Goal: Task Accomplishment & Management: Use online tool/utility

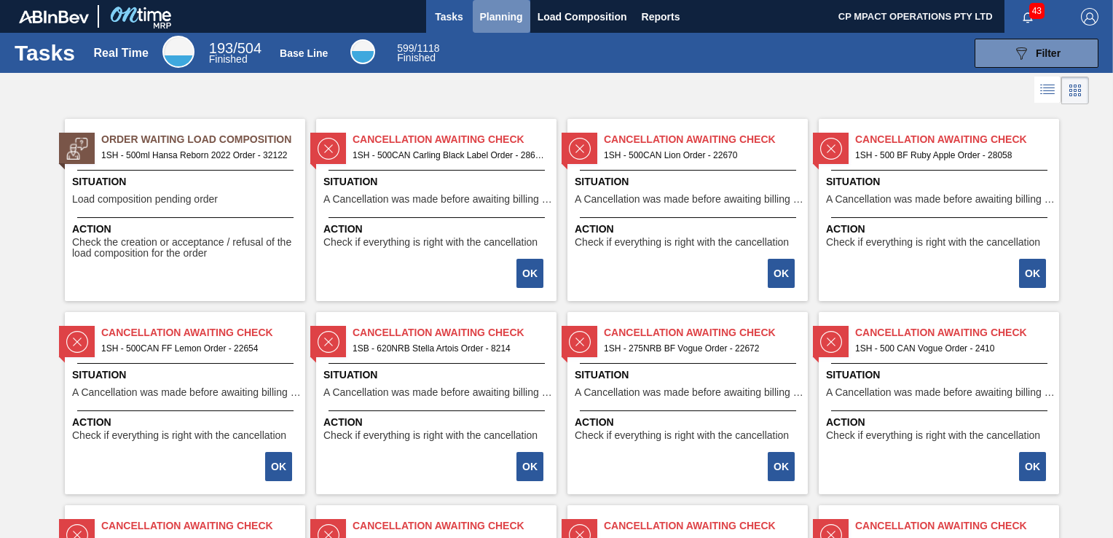
click at [506, 13] on span "Planning" at bounding box center [501, 16] width 43 height 17
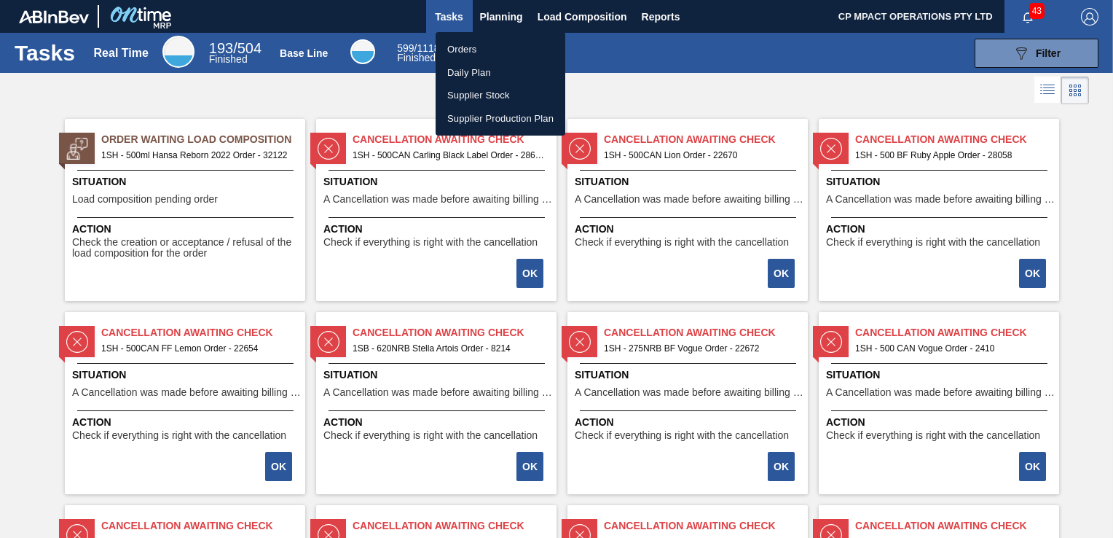
click at [479, 52] on li "Orders" at bounding box center [501, 49] width 130 height 23
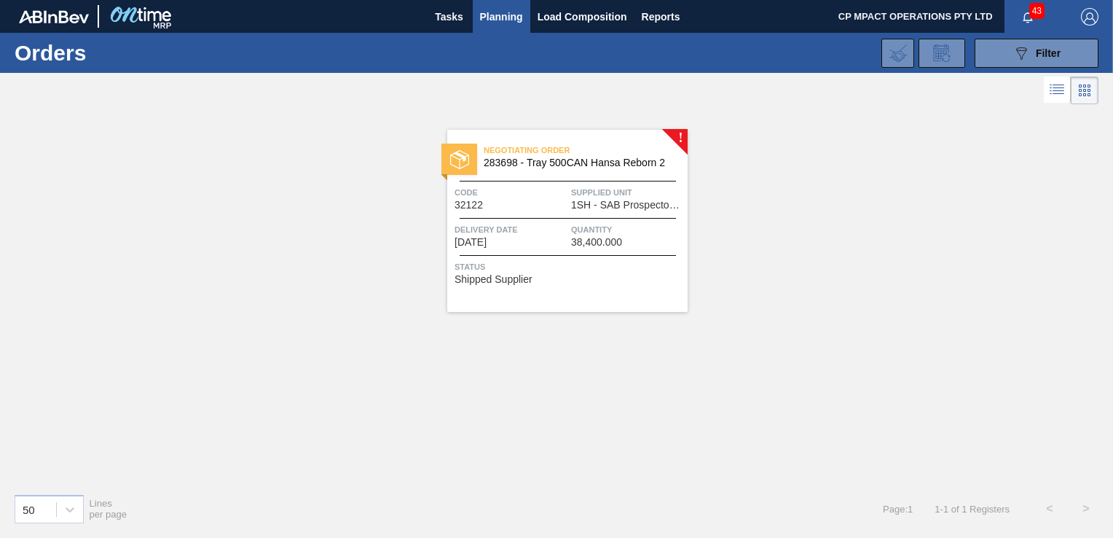
click at [560, 165] on span "283698 - Tray 500CAN Hansa Reborn 2" at bounding box center [580, 162] width 192 height 11
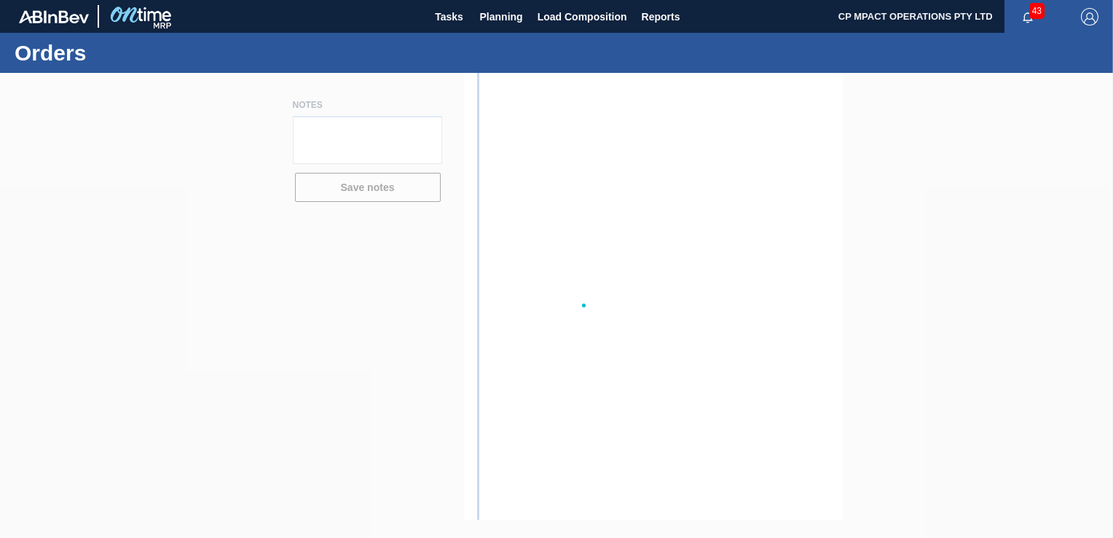
click at [559, 165] on div at bounding box center [556, 305] width 1113 height 465
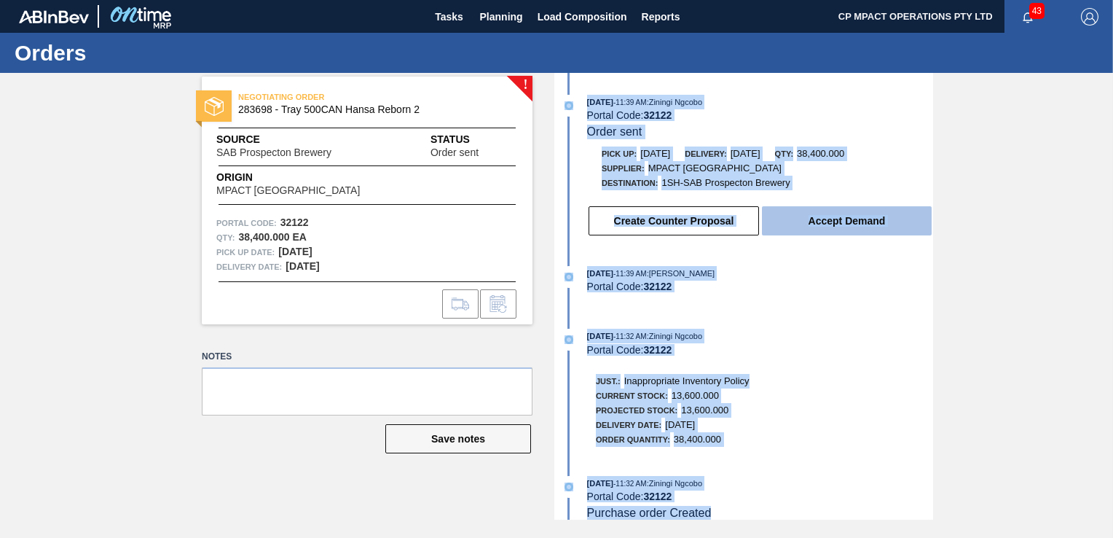
click at [871, 225] on button "Accept Demand" at bounding box center [847, 220] width 170 height 29
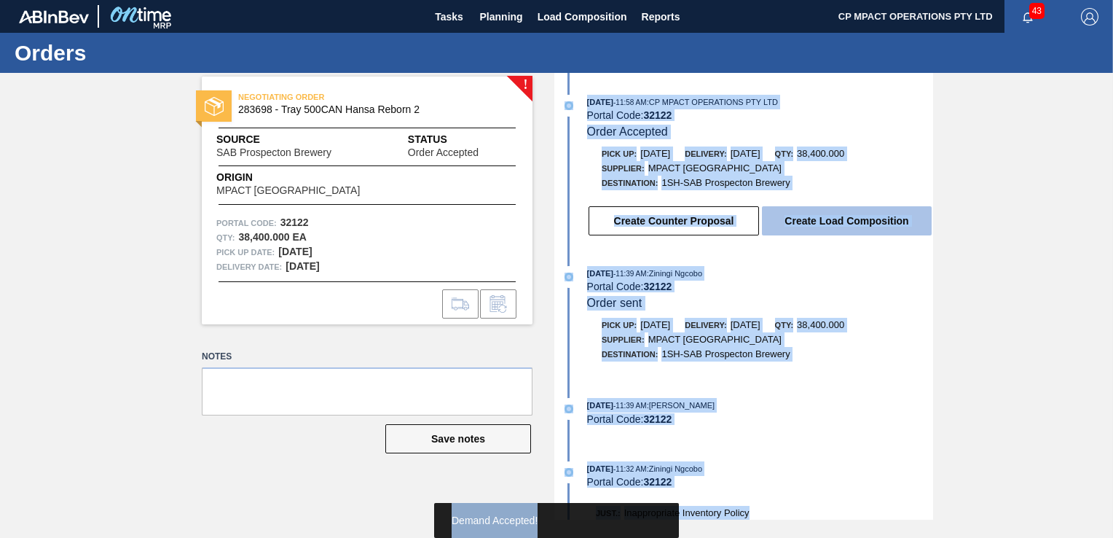
click at [852, 222] on button "Create Load Composition" at bounding box center [847, 220] width 170 height 29
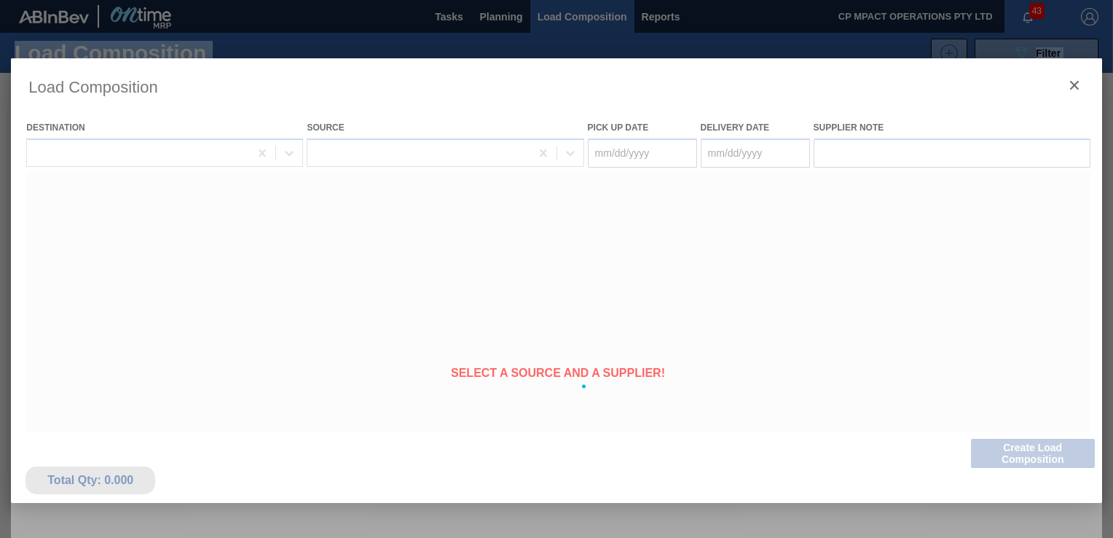
type Date "[DATE]"
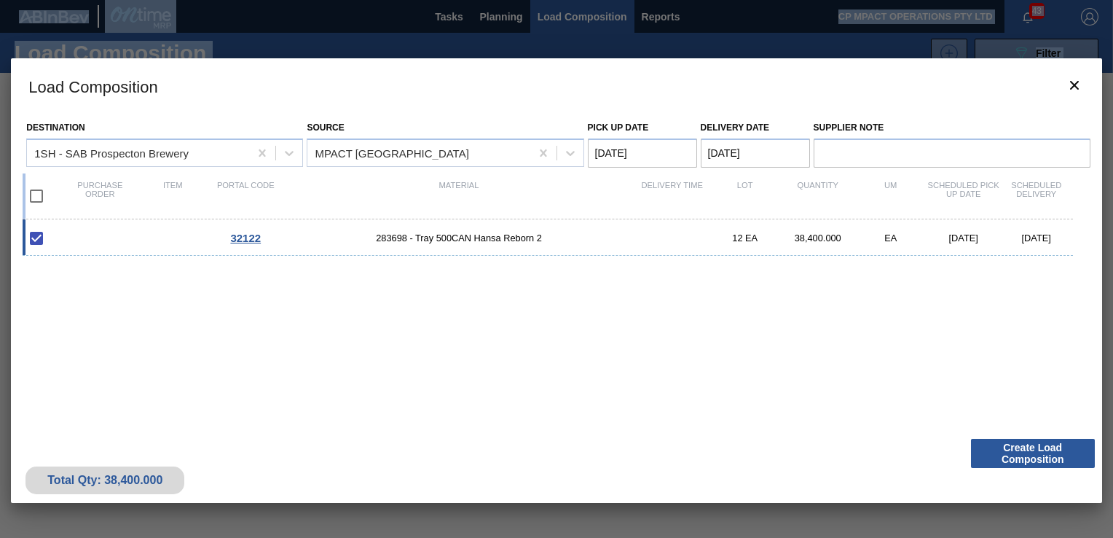
click at [1059, 455] on button "Create Load Composition" at bounding box center [1033, 453] width 124 height 29
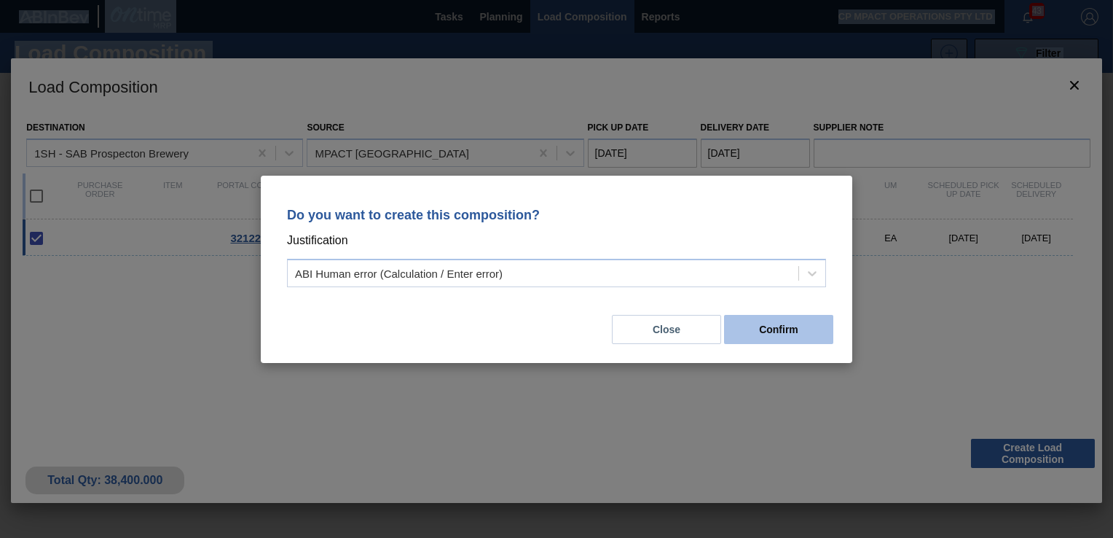
click at [791, 327] on button "Confirm" at bounding box center [778, 329] width 109 height 29
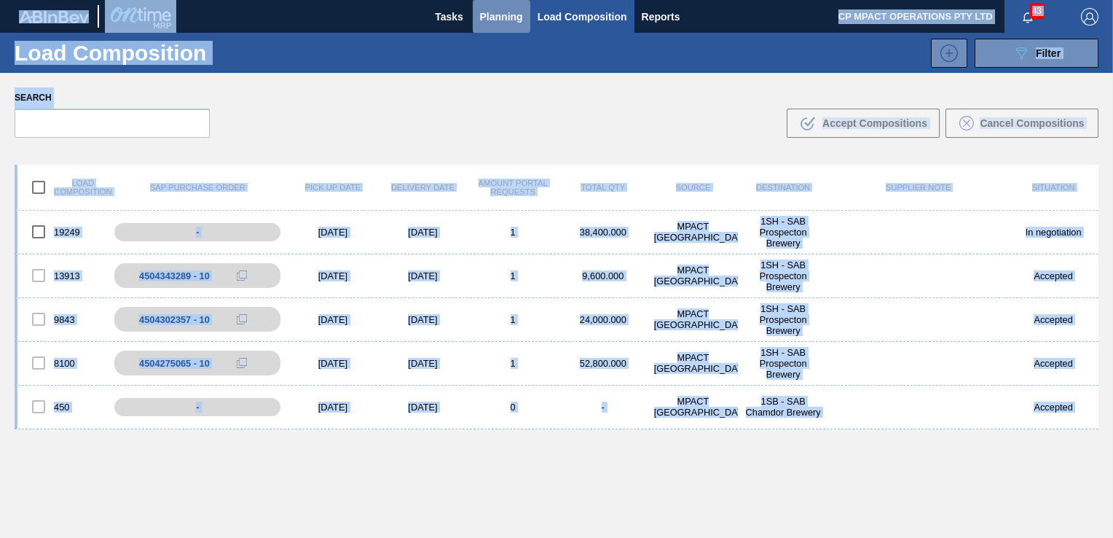
click at [501, 13] on span "Planning" at bounding box center [501, 16] width 43 height 17
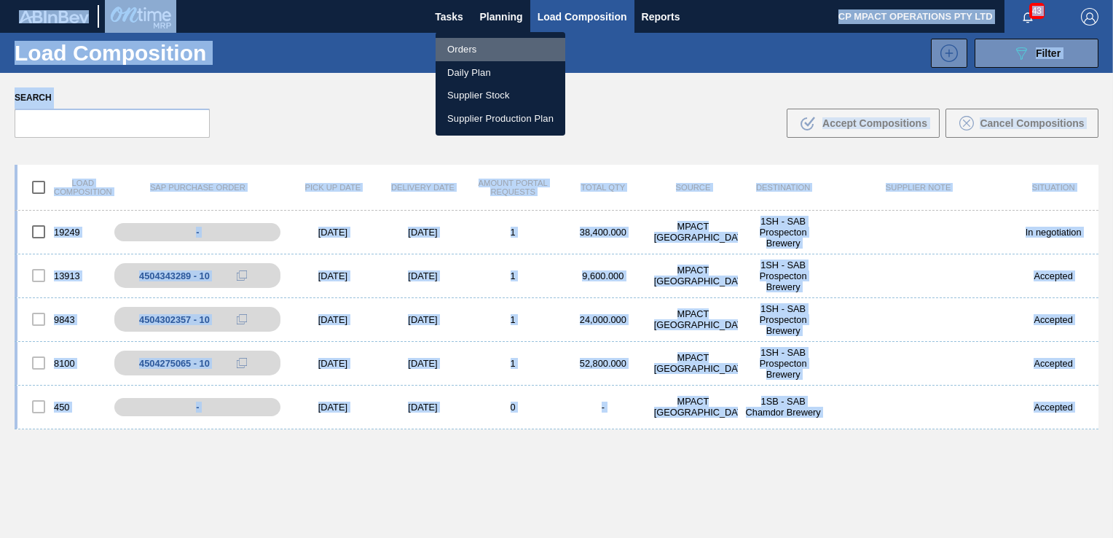
click at [458, 47] on li "Orders" at bounding box center [501, 49] width 130 height 23
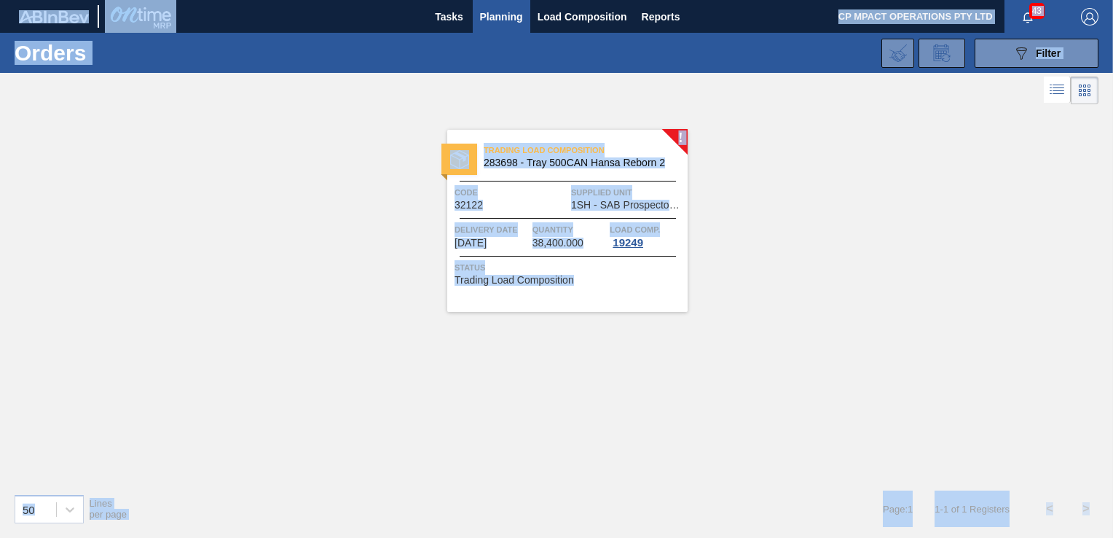
click at [933, 184] on div "! Trading Load Composition 283698 - Tray 500CAN Hansa Reborn 2 Code 32122 Suppl…" at bounding box center [556, 295] width 1113 height 374
click at [688, 439] on div "! Trading Load Composition 283698 - Tray 500CAN Hansa Reborn 2 Code 32122 Suppl…" at bounding box center [556, 295] width 1113 height 374
